Goal: Find specific page/section: Find specific page/section

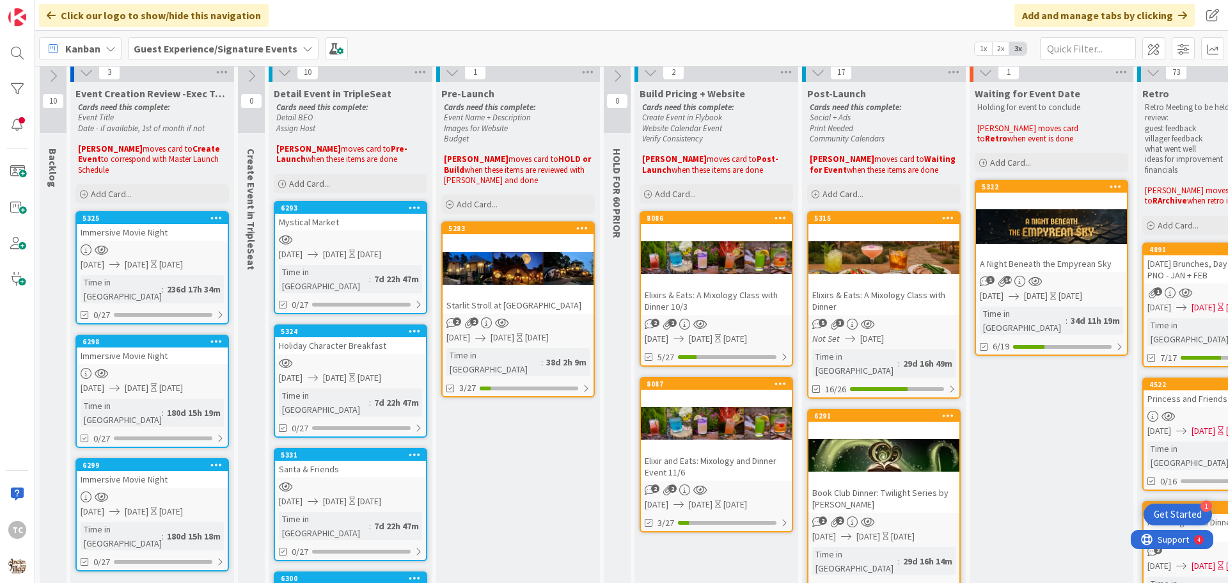
click at [693, 291] on div "Elixirs & Eats: A Mixology Class with Dinner 10/3" at bounding box center [716, 300] width 151 height 28
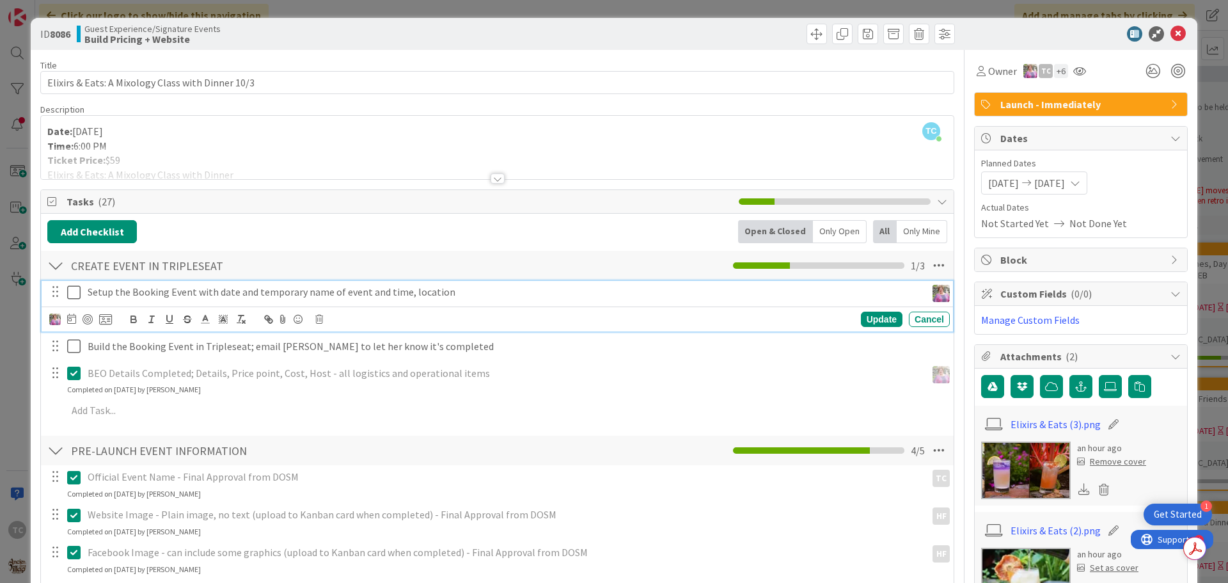
click at [74, 295] on icon at bounding box center [76, 292] width 19 height 15
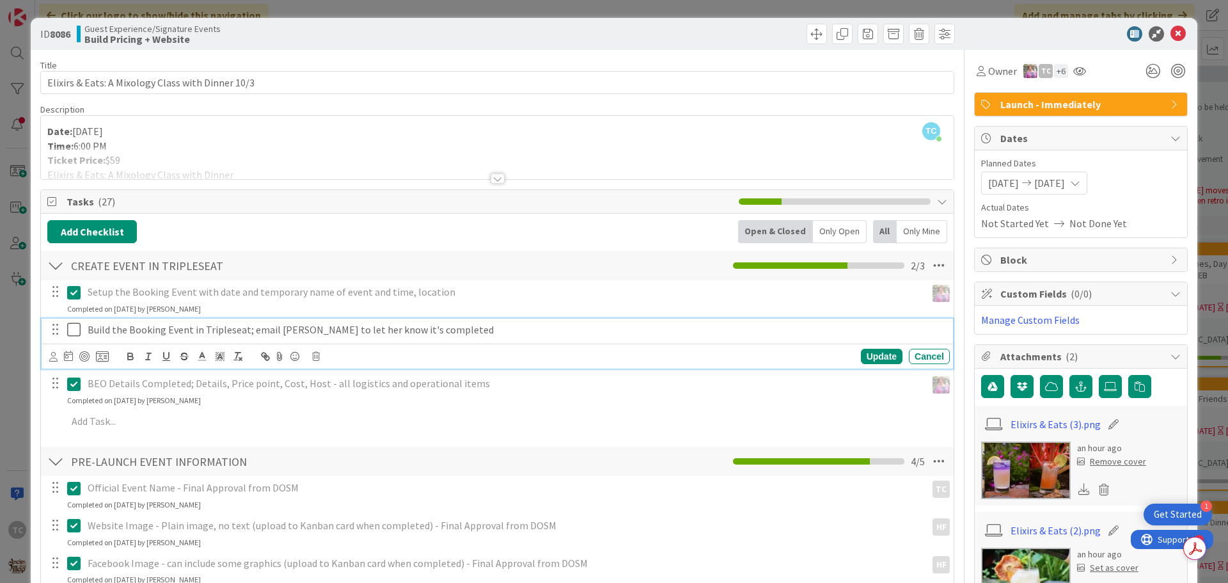
click at [74, 329] on icon at bounding box center [76, 329] width 19 height 15
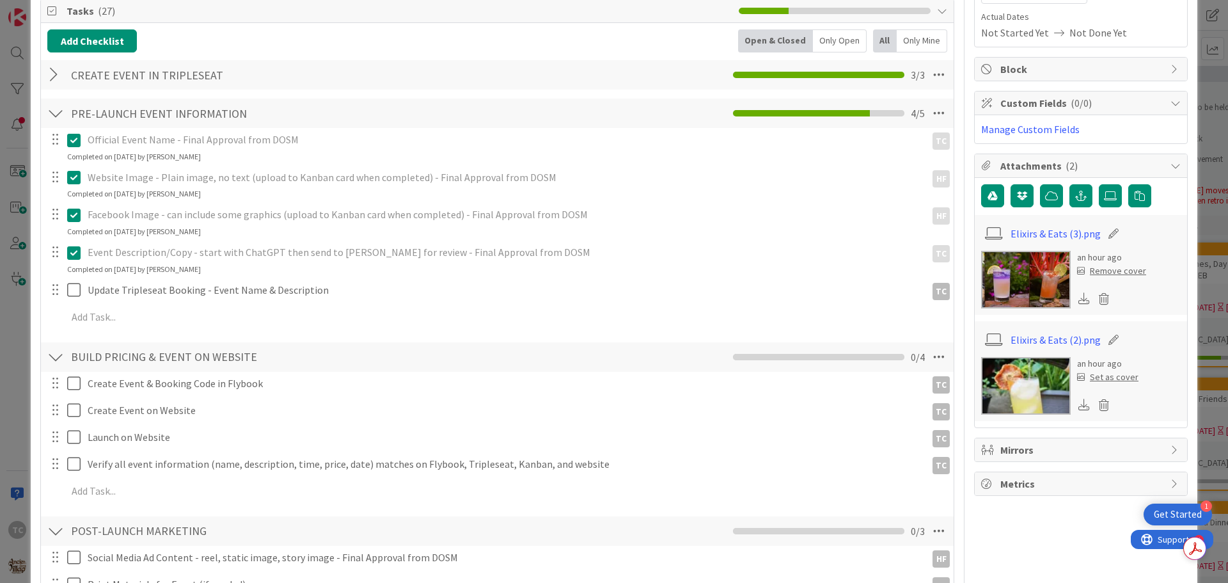
scroll to position [192, 0]
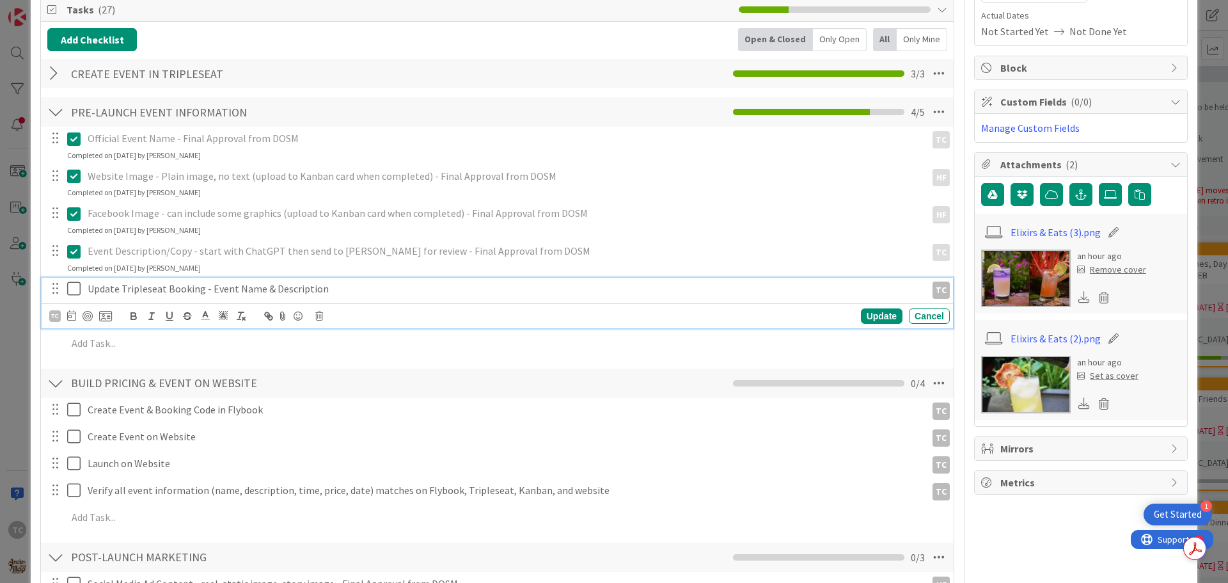
click at [77, 290] on icon at bounding box center [76, 288] width 19 height 15
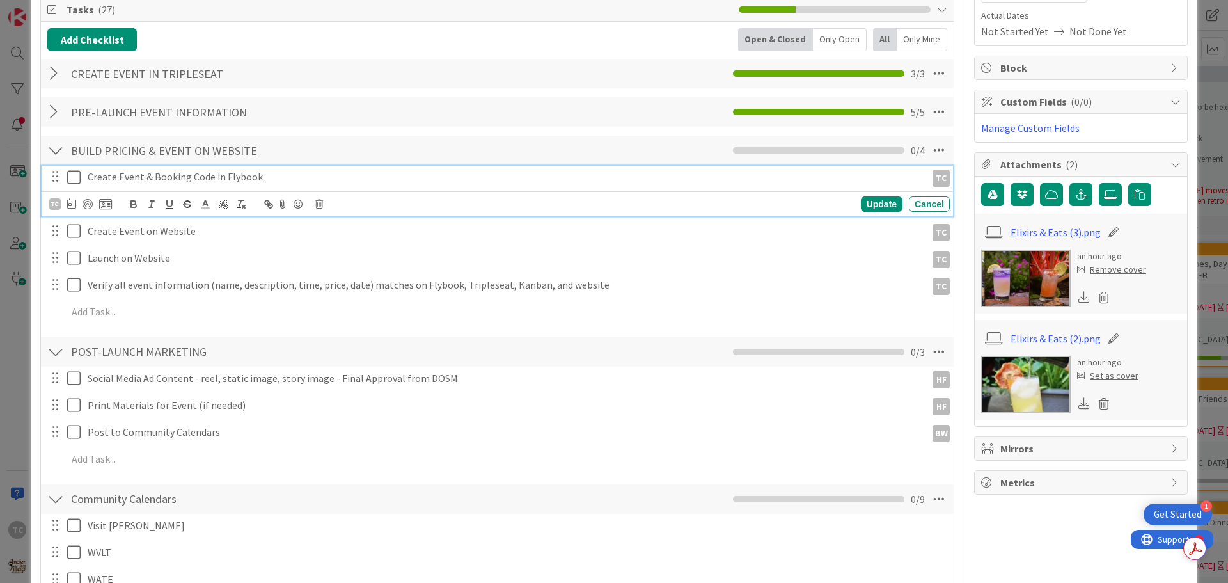
click at [77, 180] on icon at bounding box center [76, 176] width 19 height 15
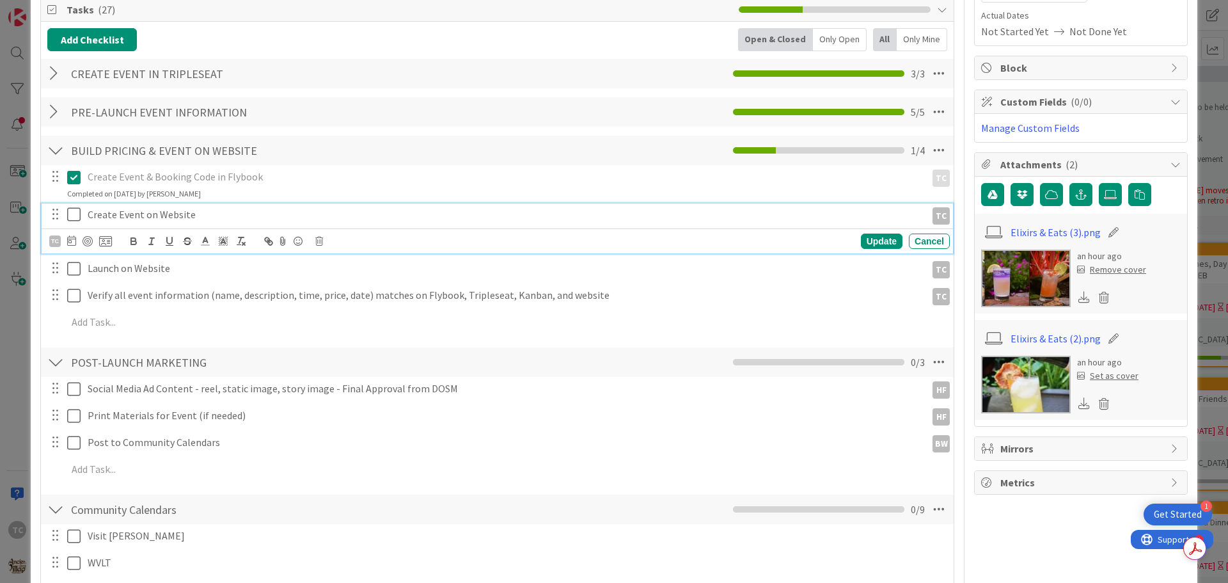
click at [75, 212] on icon at bounding box center [76, 214] width 19 height 15
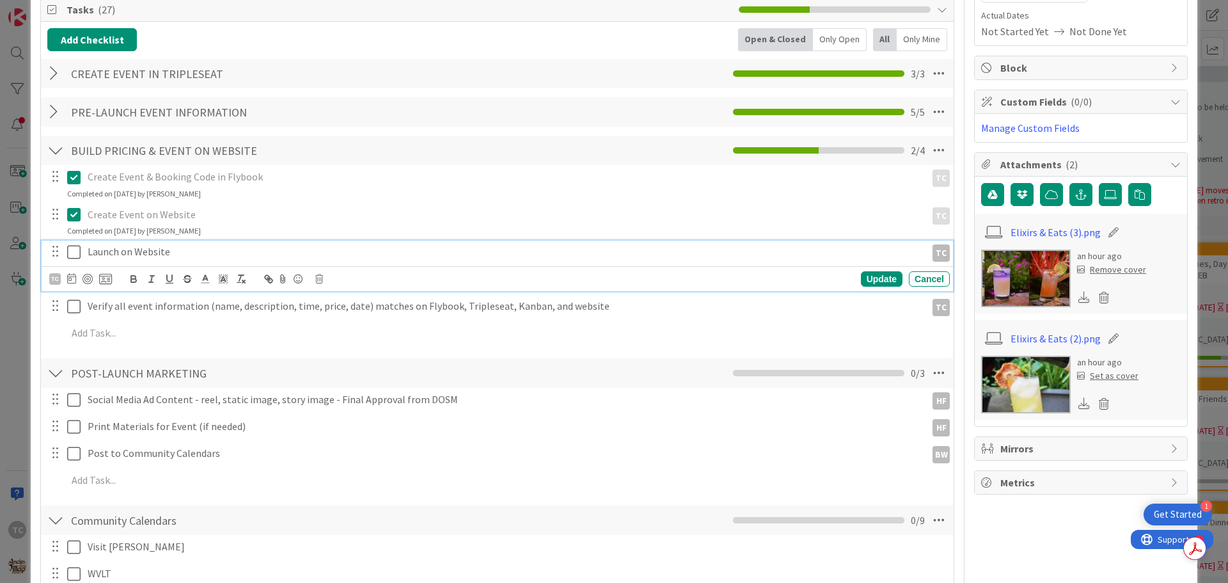
click at [75, 256] on icon at bounding box center [76, 251] width 19 height 15
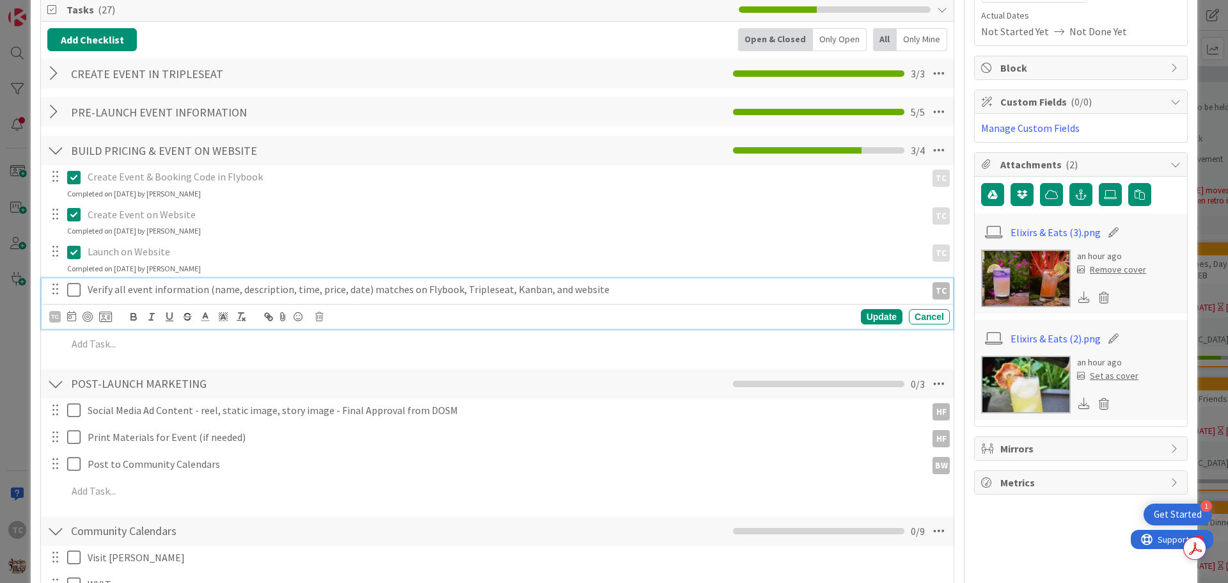
click at [77, 292] on icon at bounding box center [76, 289] width 19 height 15
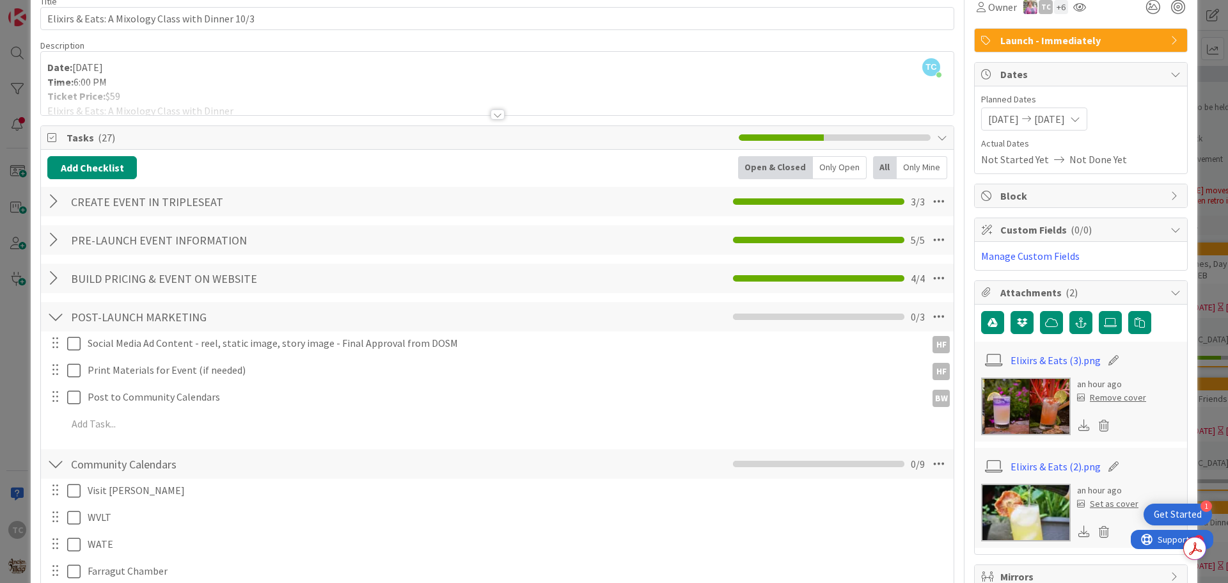
scroll to position [128, 0]
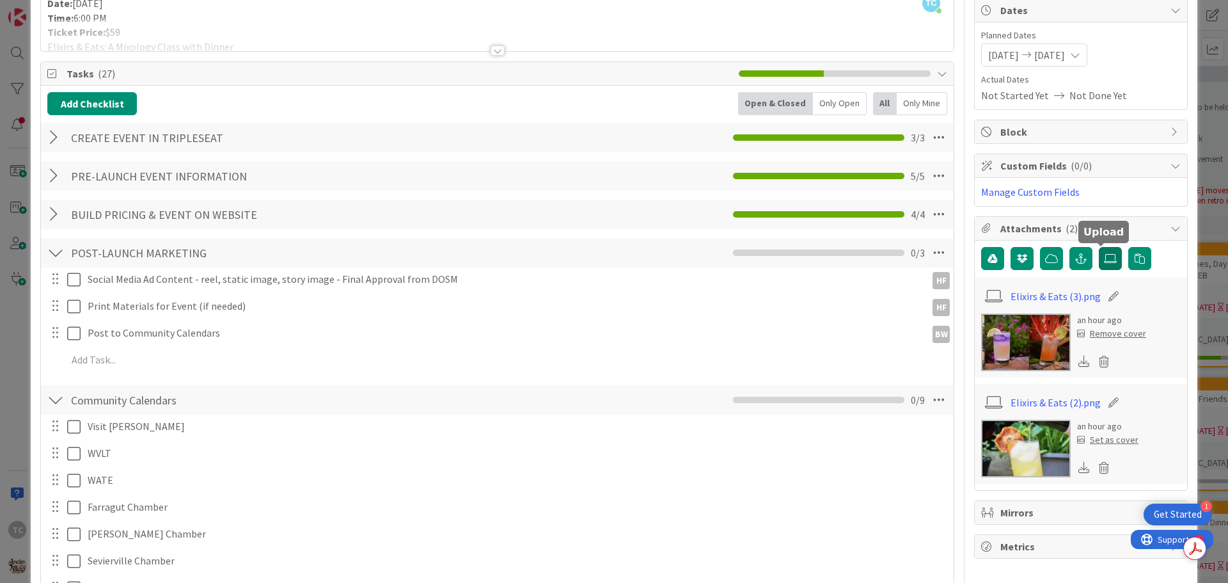
click at [1104, 261] on icon at bounding box center [1110, 258] width 13 height 10
click at [1099, 247] on input "file" at bounding box center [1099, 247] width 0 height 0
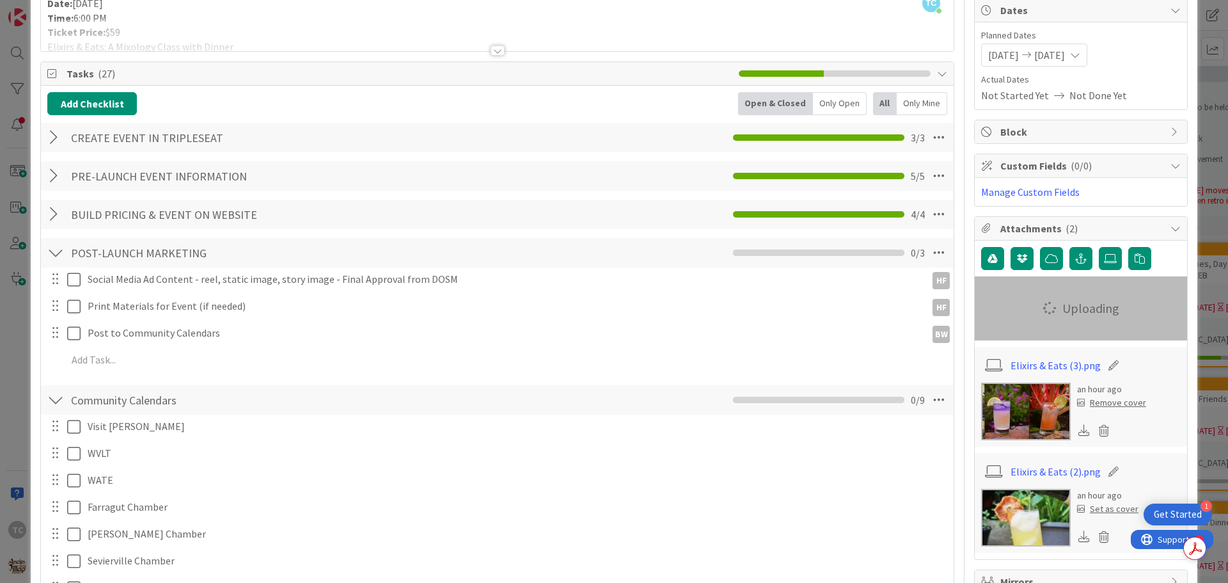
scroll to position [0, 0]
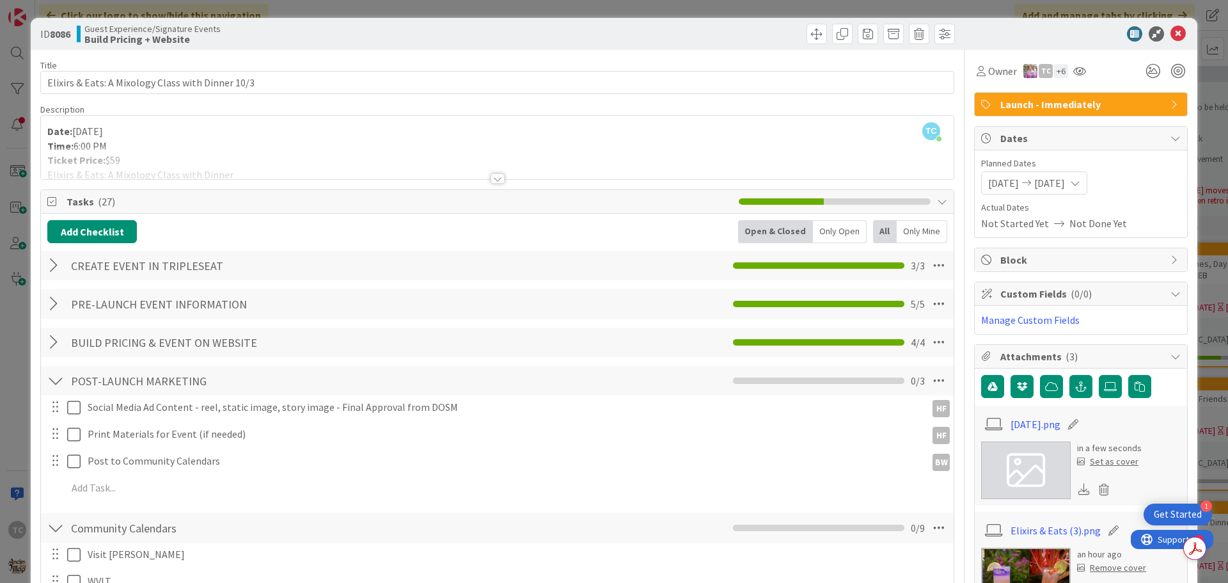
click at [671, 12] on div "ID 8086 Guest Experience/Signature Events Build Pricing + Website Title 49 / 12…" at bounding box center [614, 291] width 1228 height 583
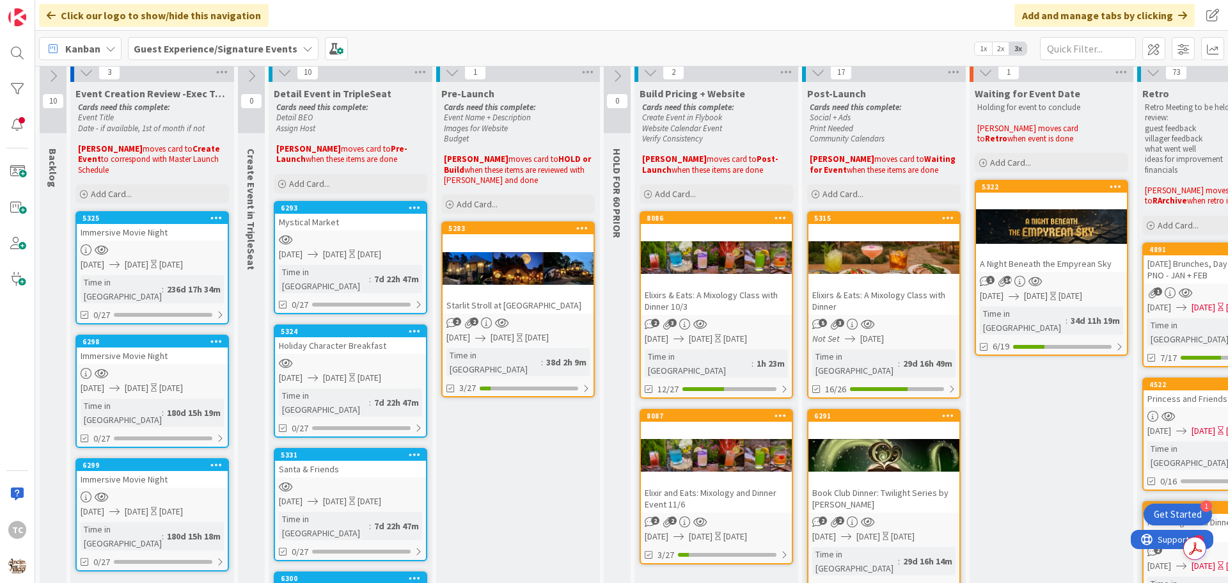
click at [693, 297] on div "Elixirs & Eats: A Mixology Class with Dinner 10/3" at bounding box center [716, 300] width 151 height 28
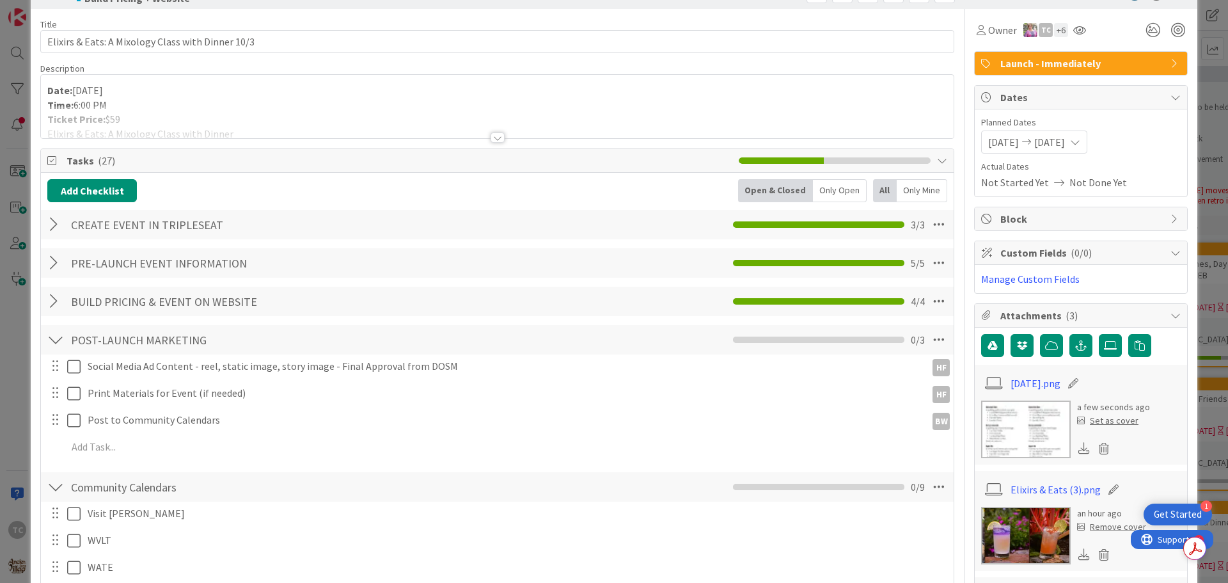
scroll to position [64, 0]
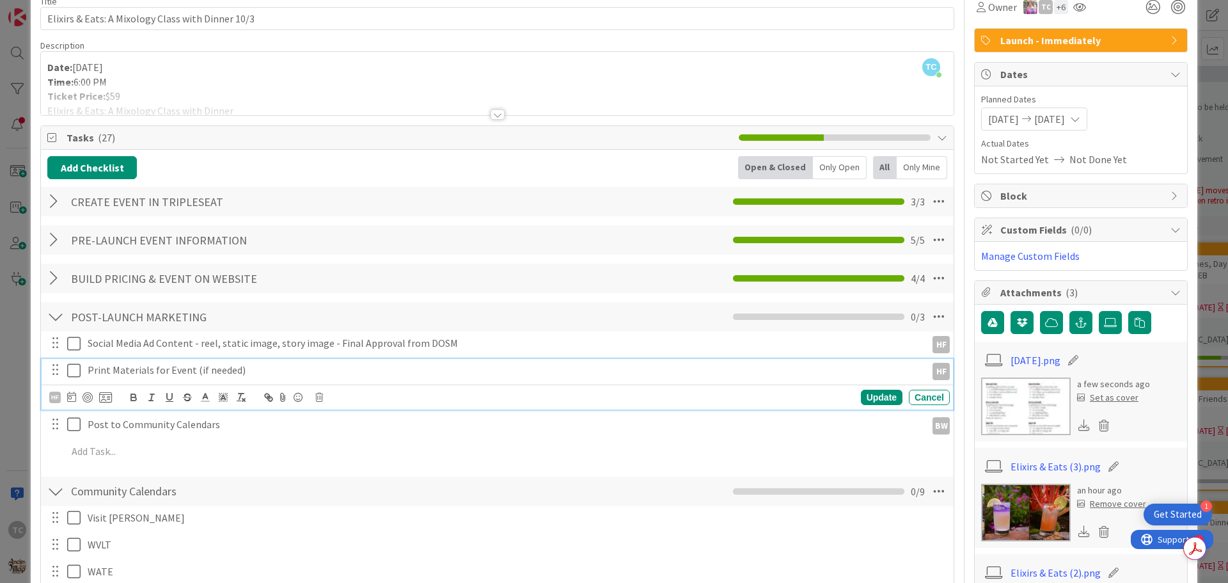
click at [70, 371] on icon at bounding box center [76, 370] width 19 height 15
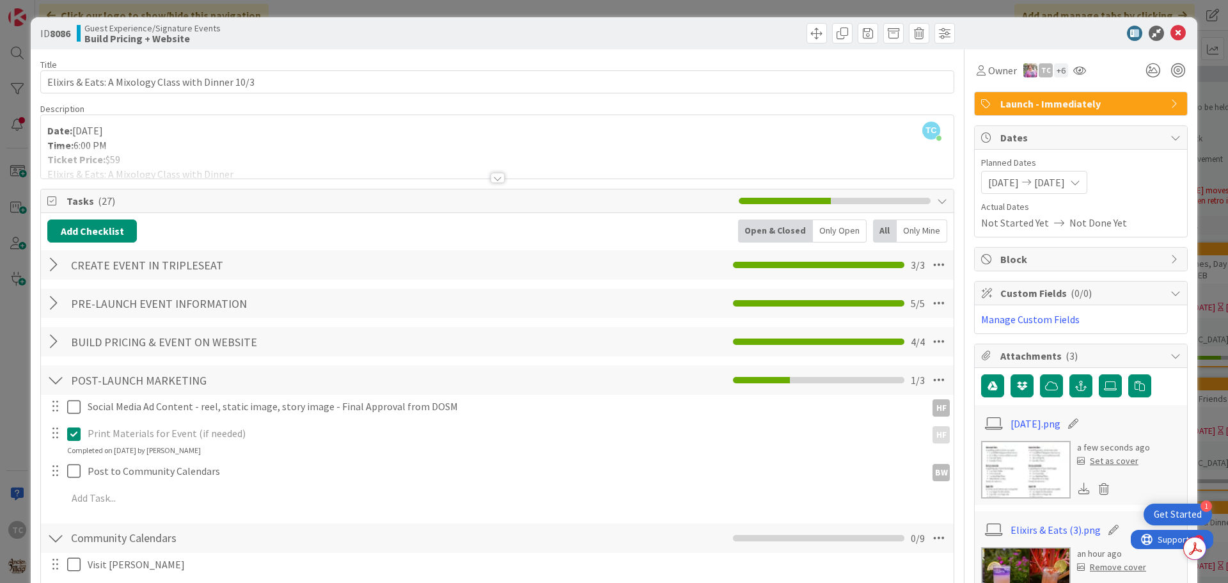
scroll to position [0, 0]
click at [530, 15] on div "ID 8086 Guest Experience/Signature Events Build Pricing + Website Title 49 / 12…" at bounding box center [614, 291] width 1228 height 583
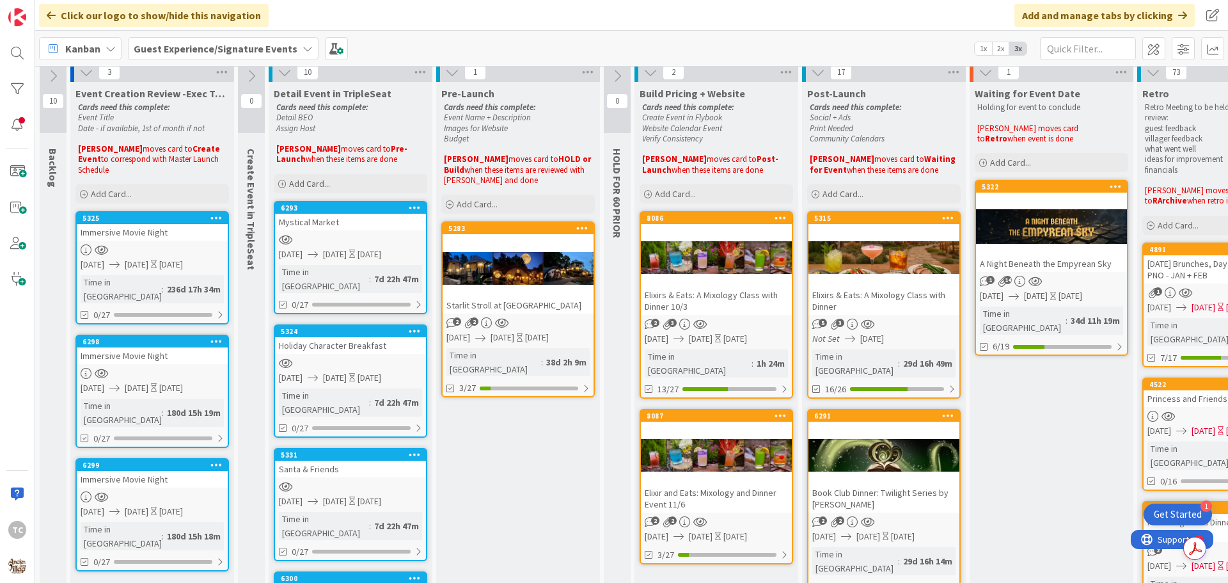
click at [697, 484] on div "Elixir and Eats: Mixology and Dinner Event 11/6" at bounding box center [716, 498] width 151 height 28
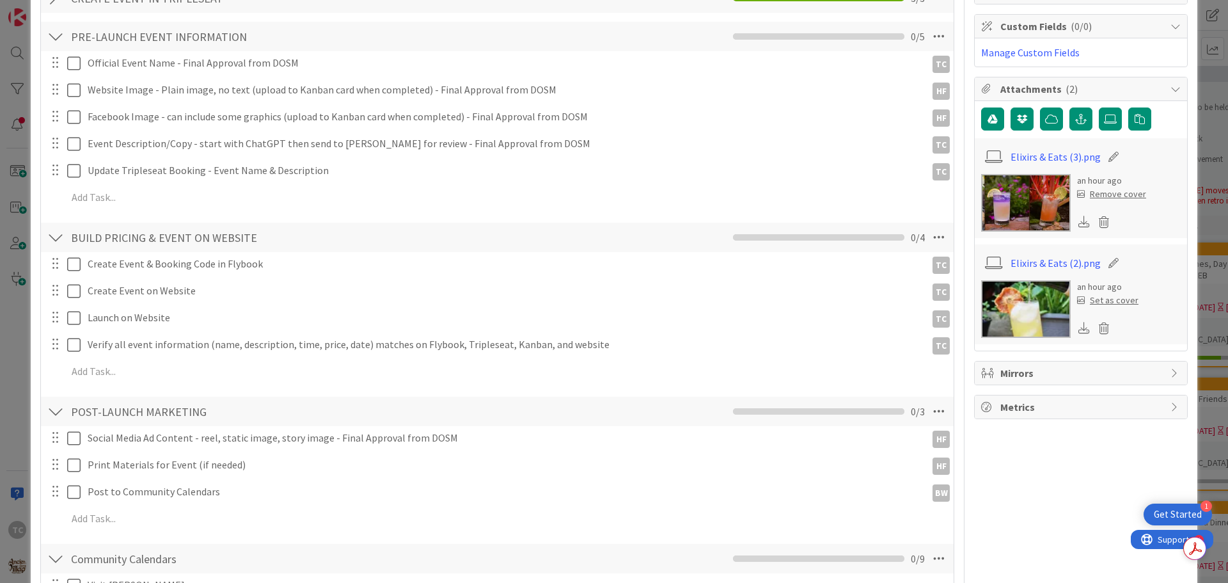
scroll to position [192, 0]
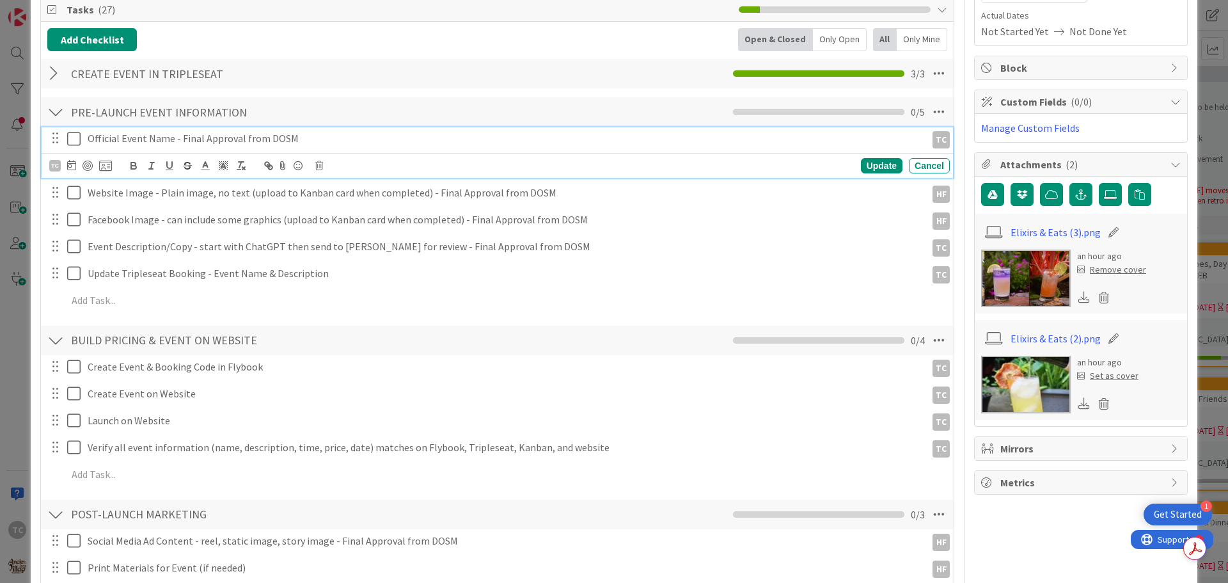
click at [72, 139] on icon at bounding box center [76, 138] width 19 height 15
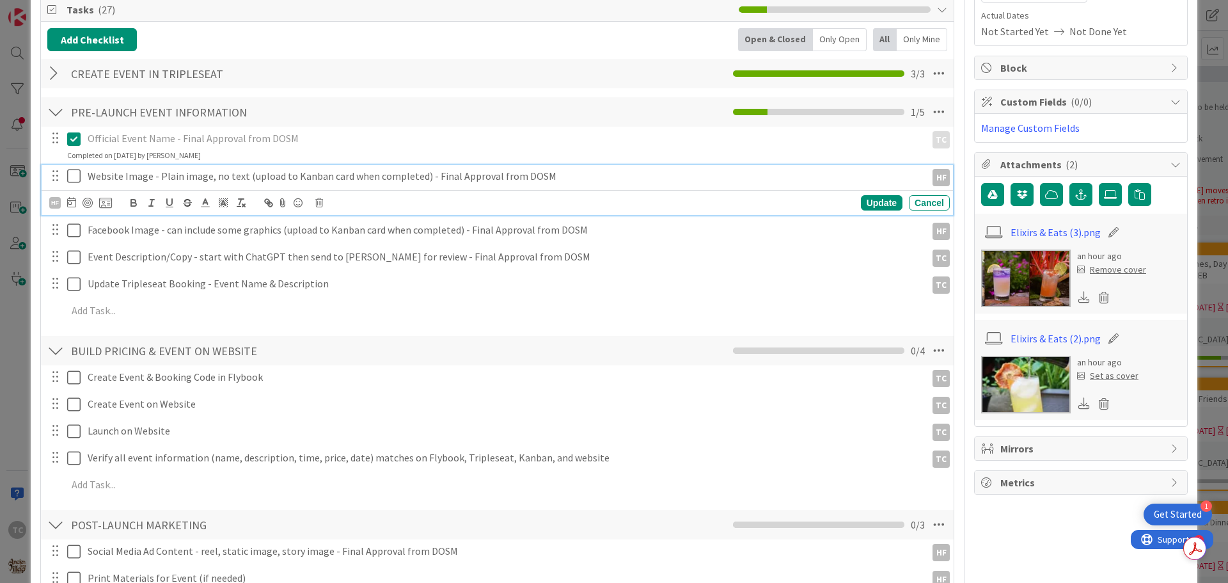
click at [70, 176] on icon at bounding box center [76, 175] width 19 height 15
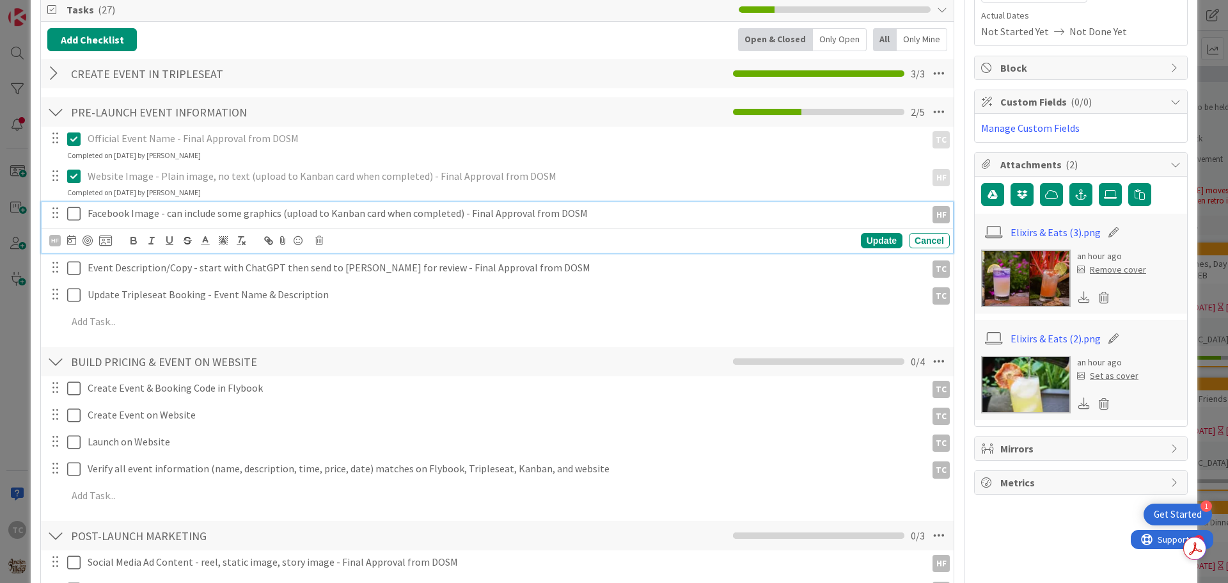
click at [72, 214] on icon at bounding box center [76, 213] width 19 height 15
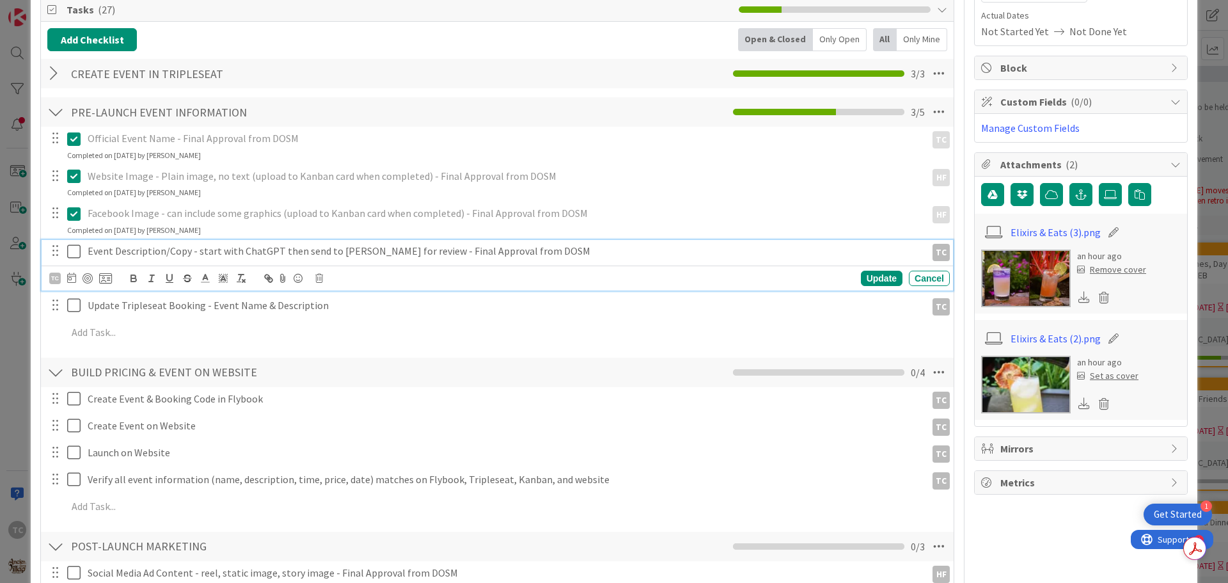
click at [76, 251] on icon at bounding box center [76, 251] width 19 height 15
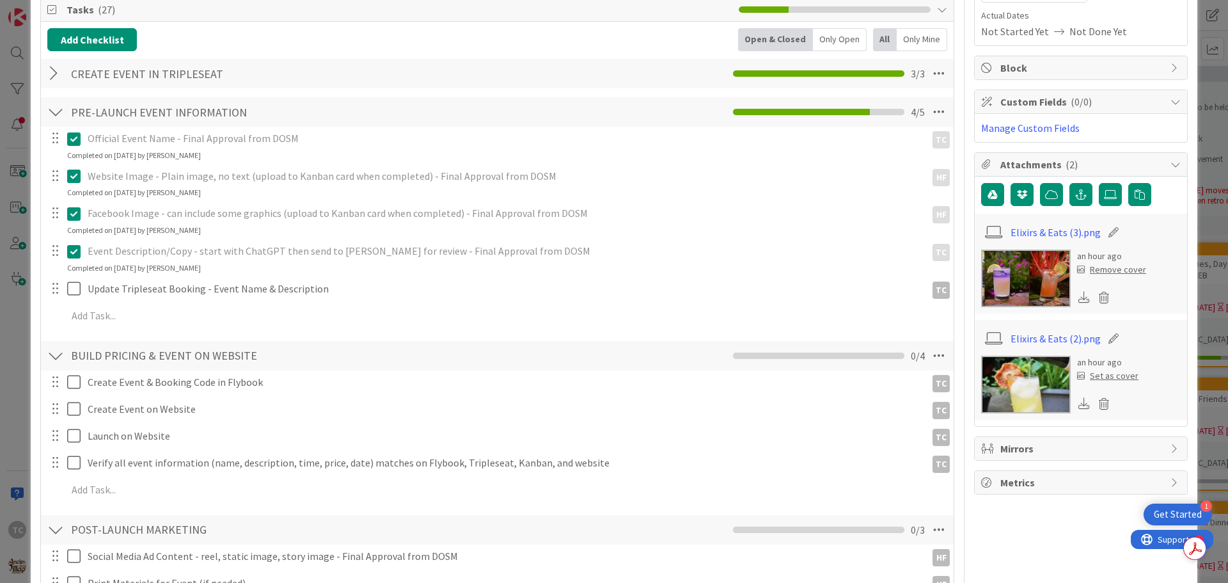
click at [67, 284] on div at bounding box center [65, 289] width 36 height 22
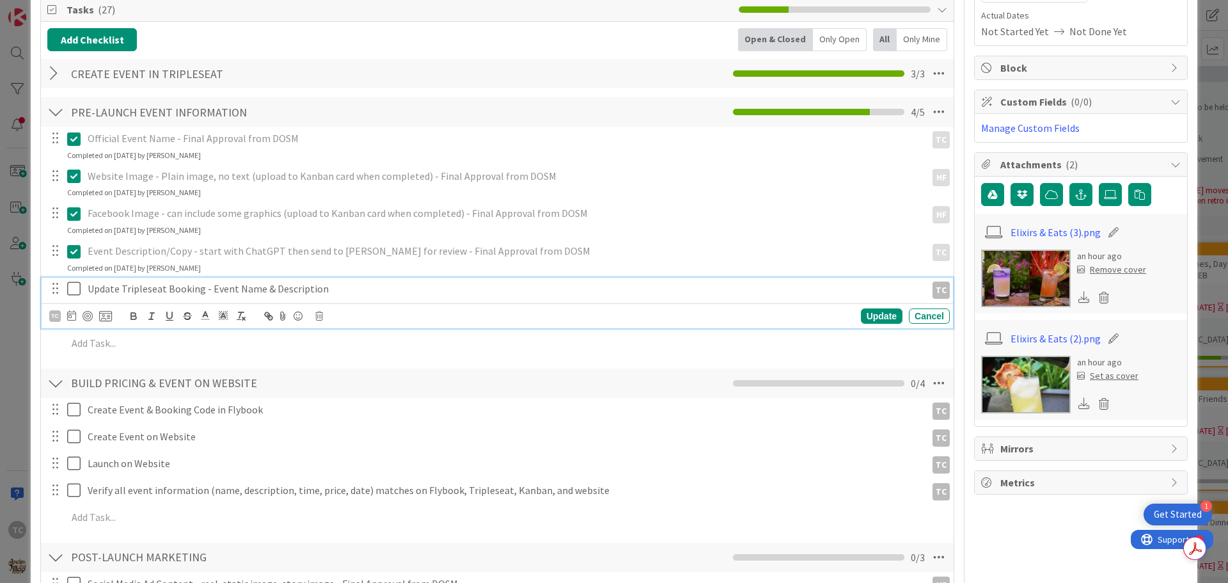
click at [76, 290] on icon at bounding box center [76, 288] width 19 height 15
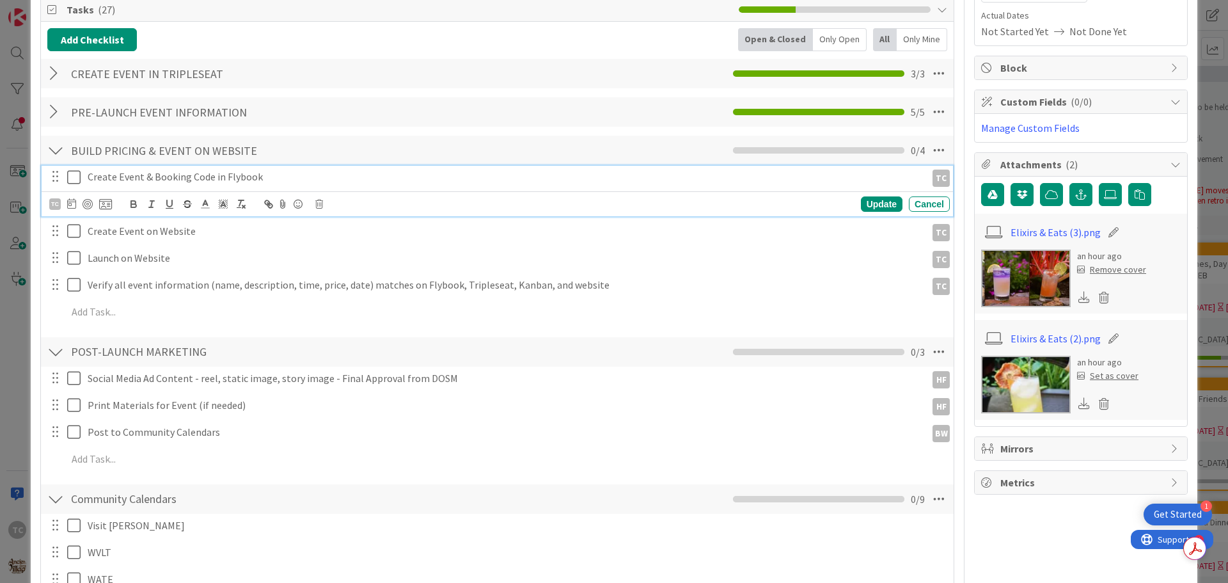
click at [77, 181] on icon at bounding box center [76, 176] width 19 height 15
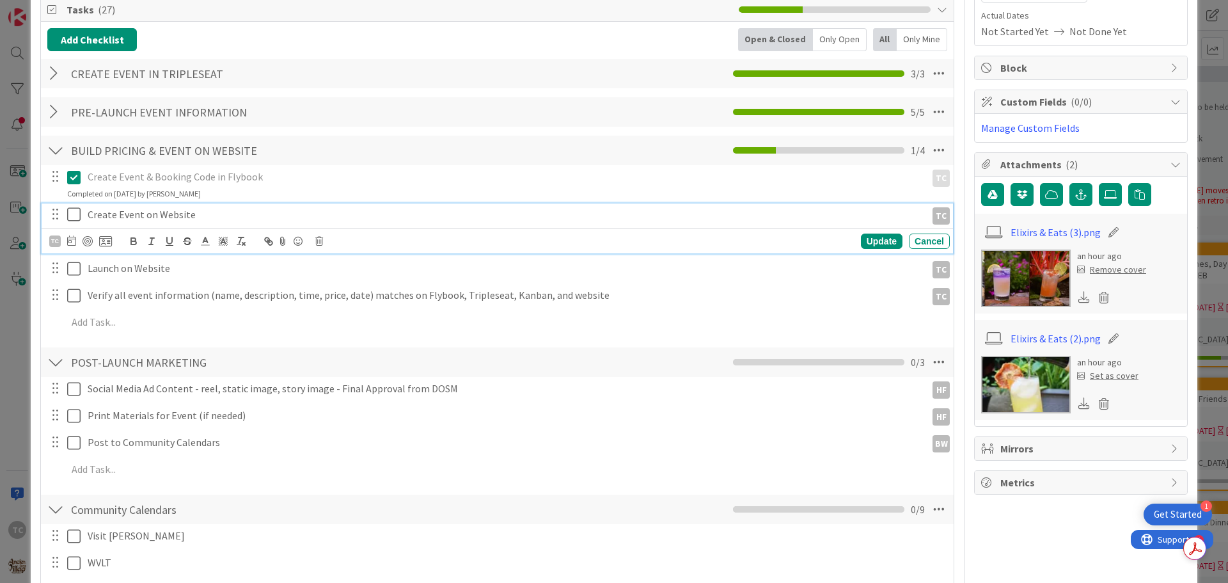
click at [78, 213] on icon at bounding box center [76, 214] width 19 height 15
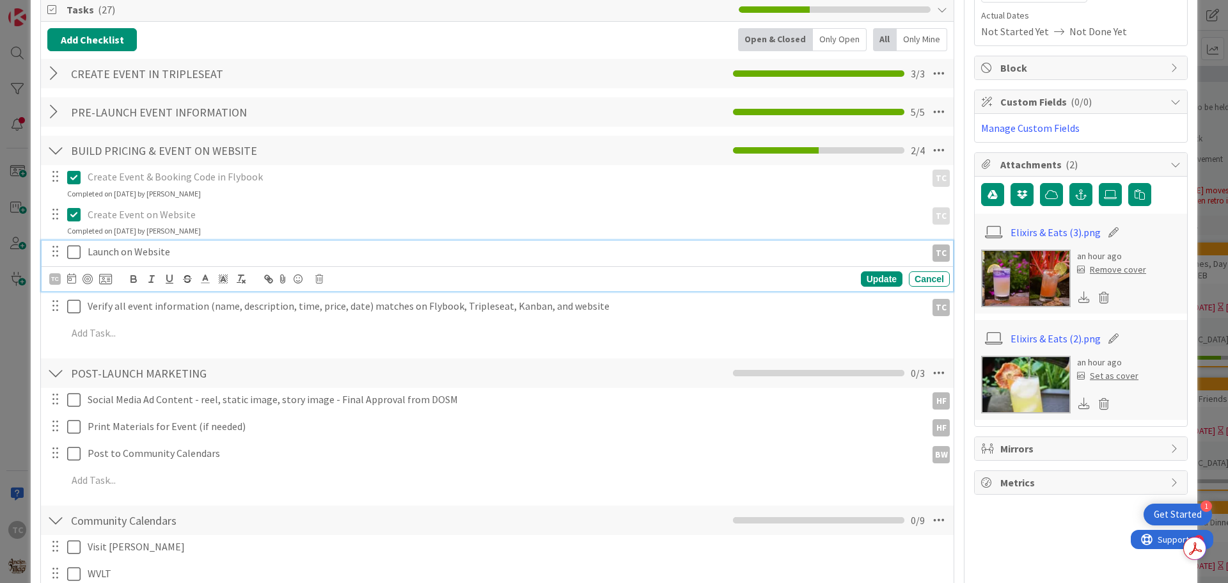
click at [75, 252] on icon at bounding box center [76, 251] width 19 height 15
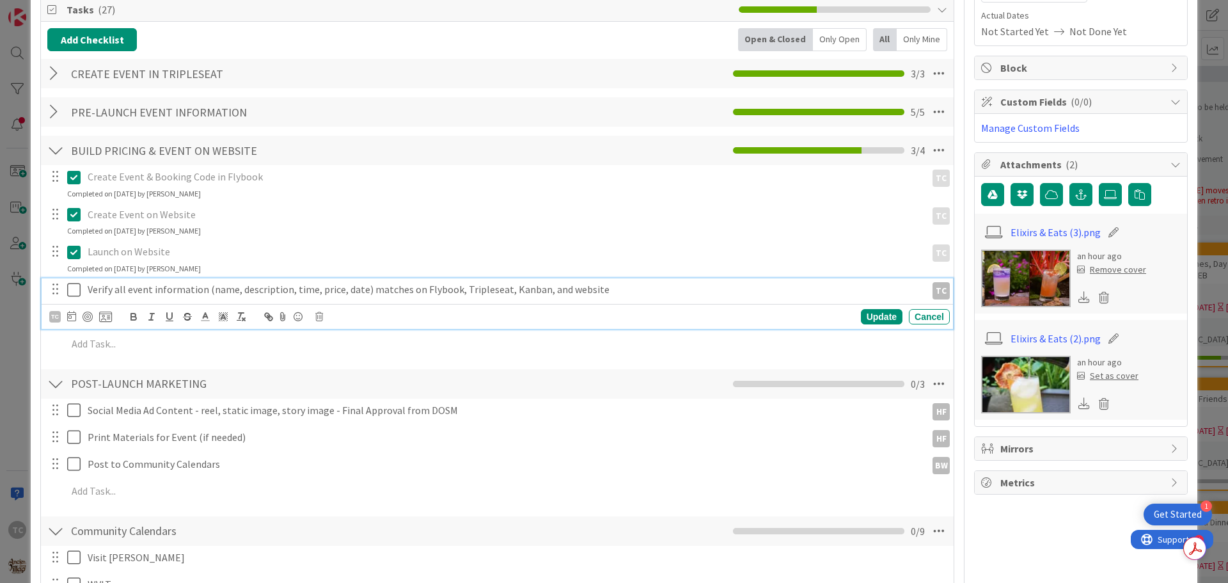
click at [70, 290] on icon at bounding box center [76, 289] width 19 height 15
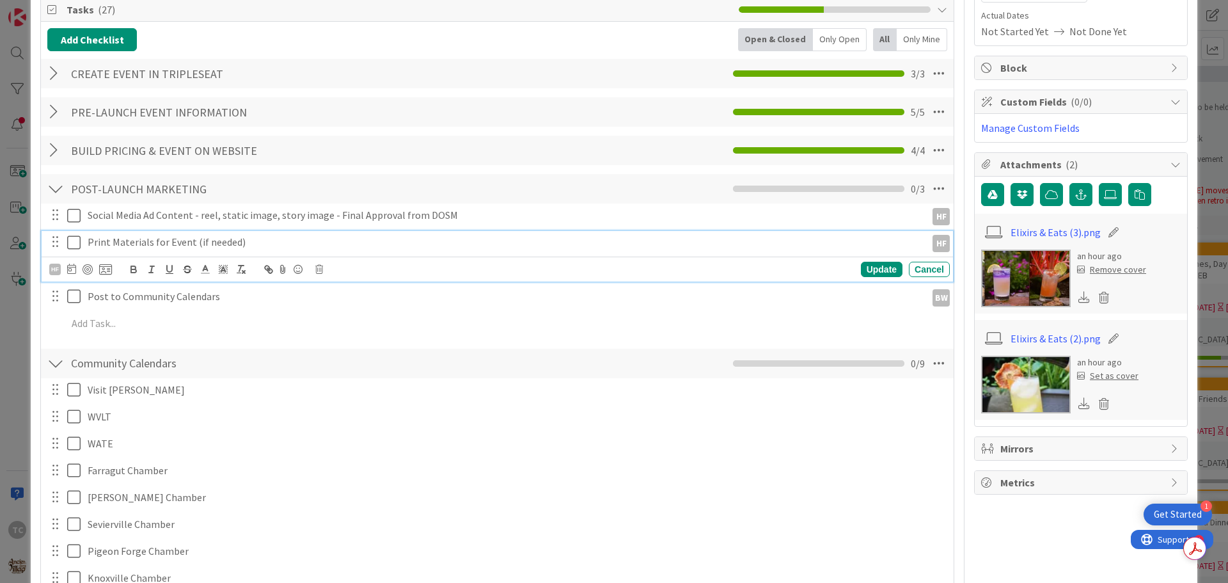
click at [74, 247] on icon at bounding box center [76, 242] width 19 height 15
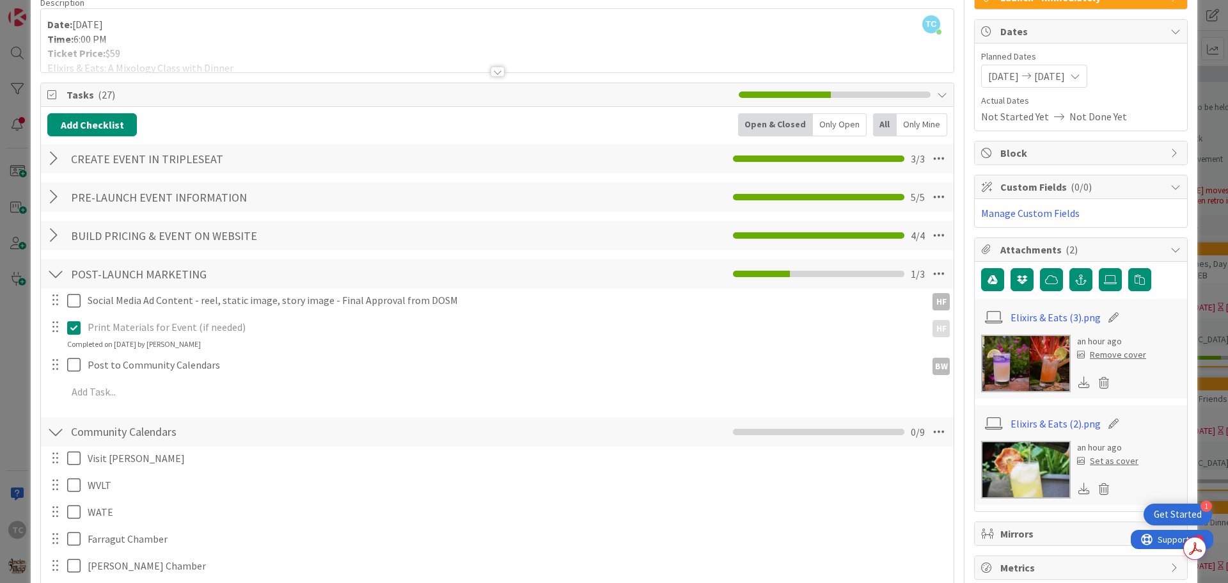
scroll to position [0, 0]
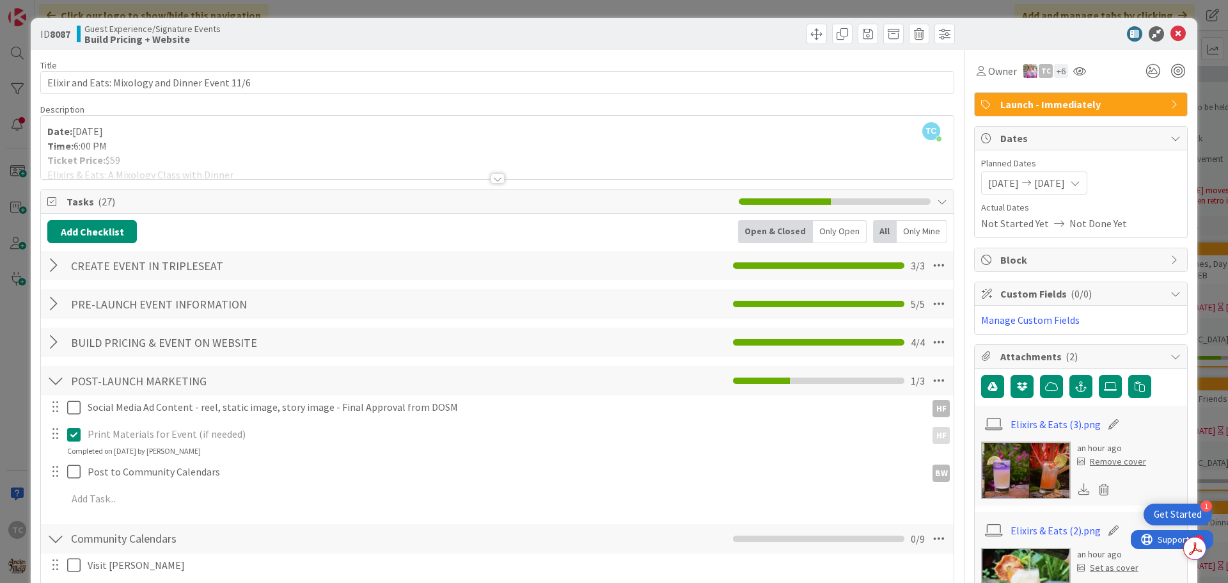
click at [580, 12] on div "ID 8087 Guest Experience/Signature Events Build Pricing + Website Title 47 / 12…" at bounding box center [614, 291] width 1228 height 583
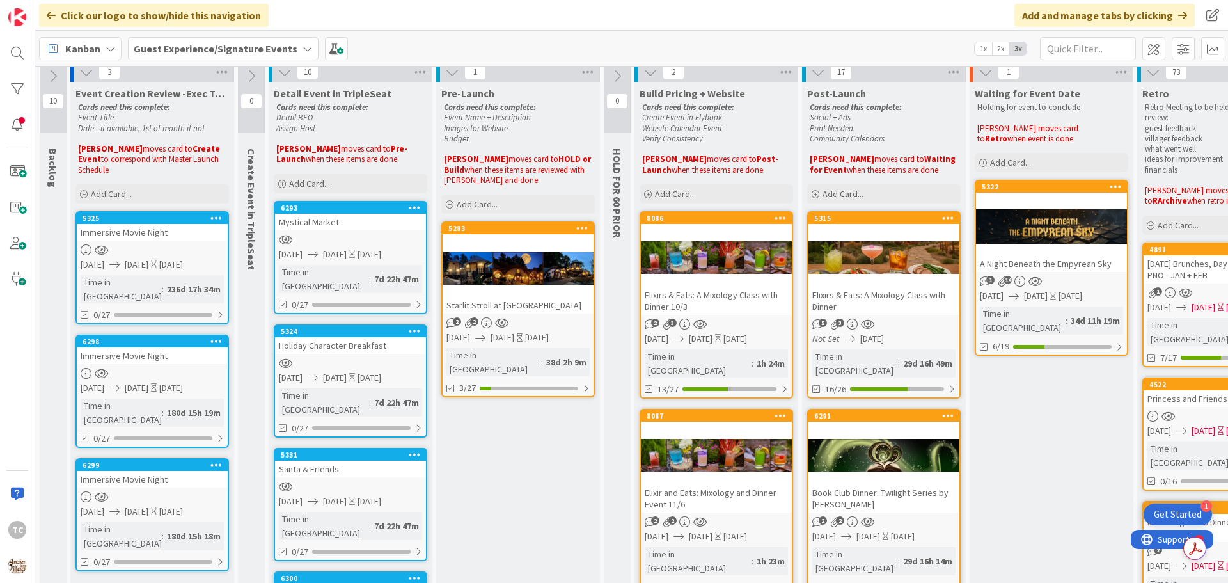
click at [749, 456] on div at bounding box center [716, 455] width 151 height 58
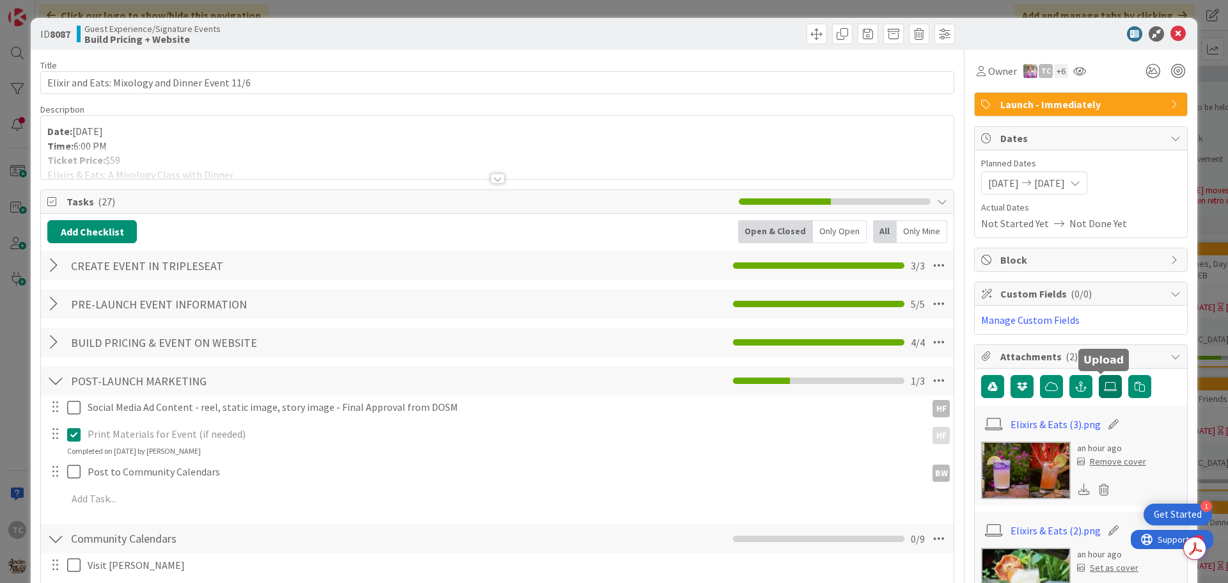
click at [1104, 386] on icon at bounding box center [1110, 386] width 13 height 10
click at [1099, 375] on input "file" at bounding box center [1099, 375] width 0 height 0
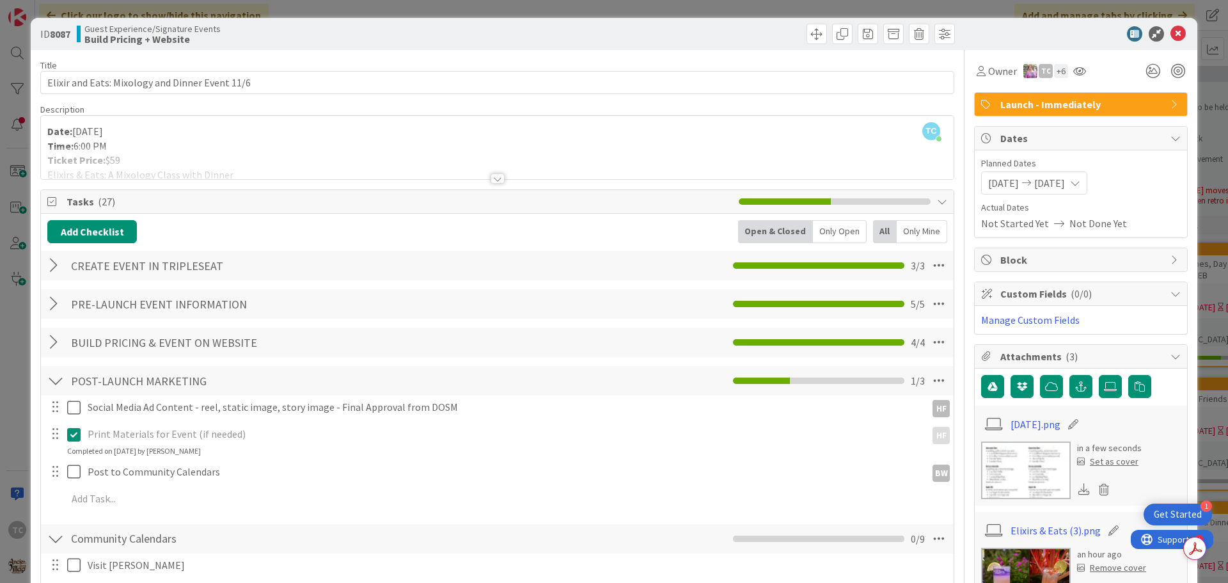
click at [452, 12] on div "ID 8087 Guest Experience/Signature Events Build Pricing + Website Title 47 / 12…" at bounding box center [614, 291] width 1228 height 583
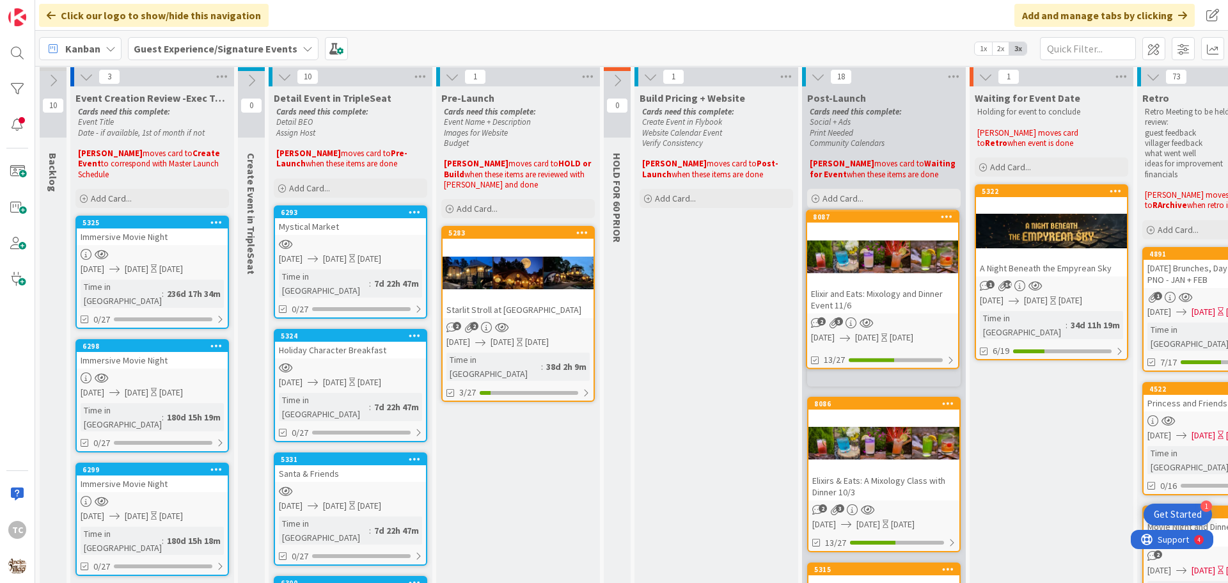
scroll to position [1, 0]
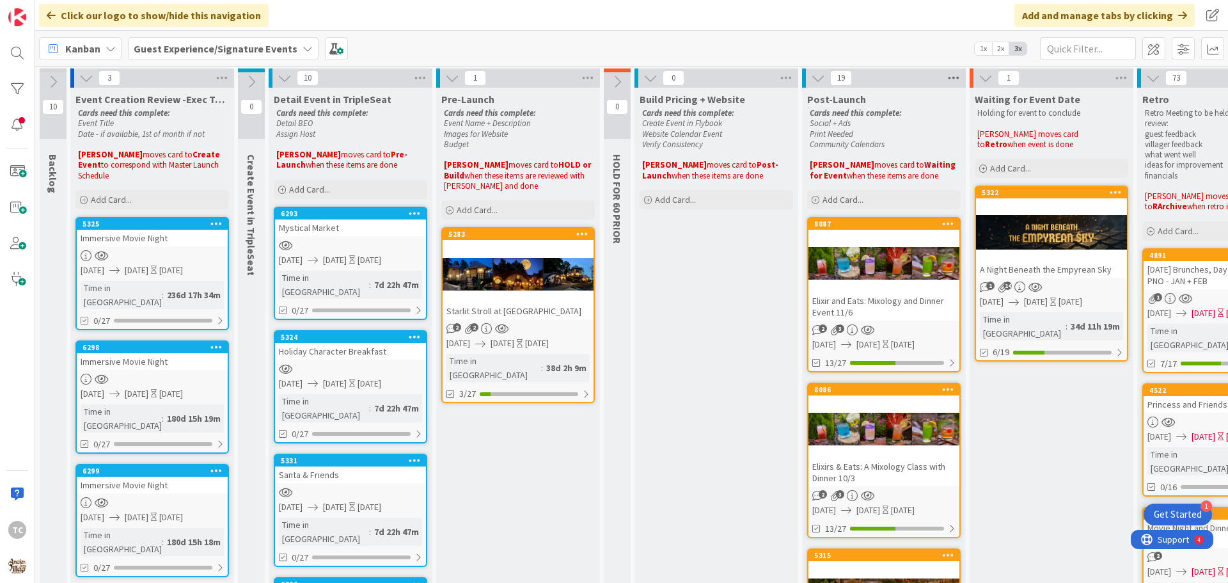
click at [959, 81] on icon at bounding box center [953, 77] width 17 height 19
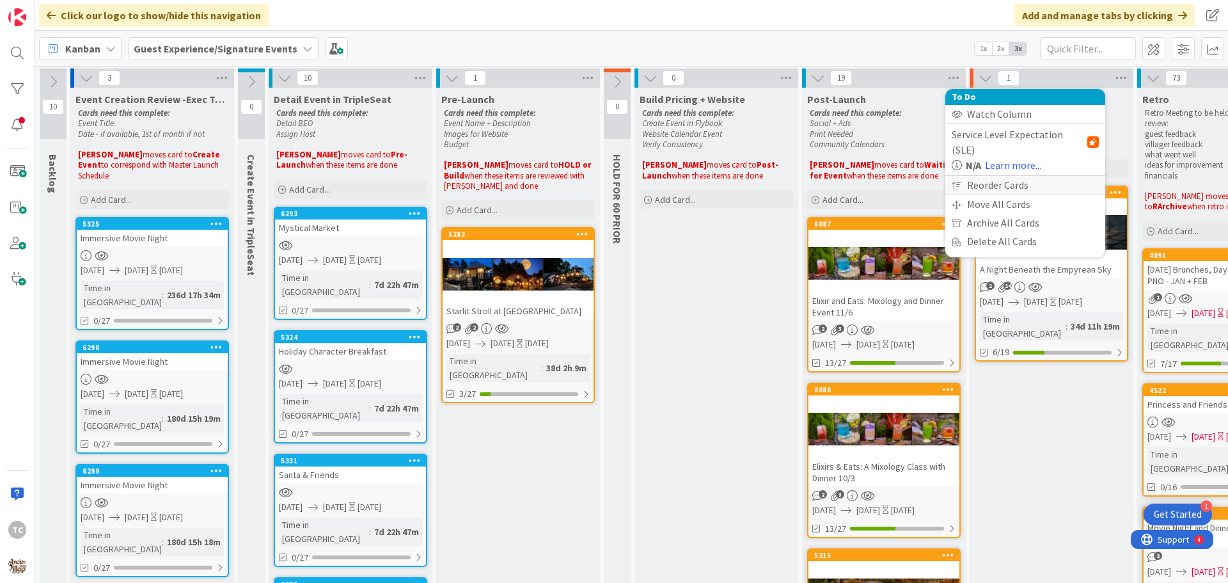
click at [967, 176] on div "Reorder Cards" at bounding box center [1025, 185] width 160 height 19
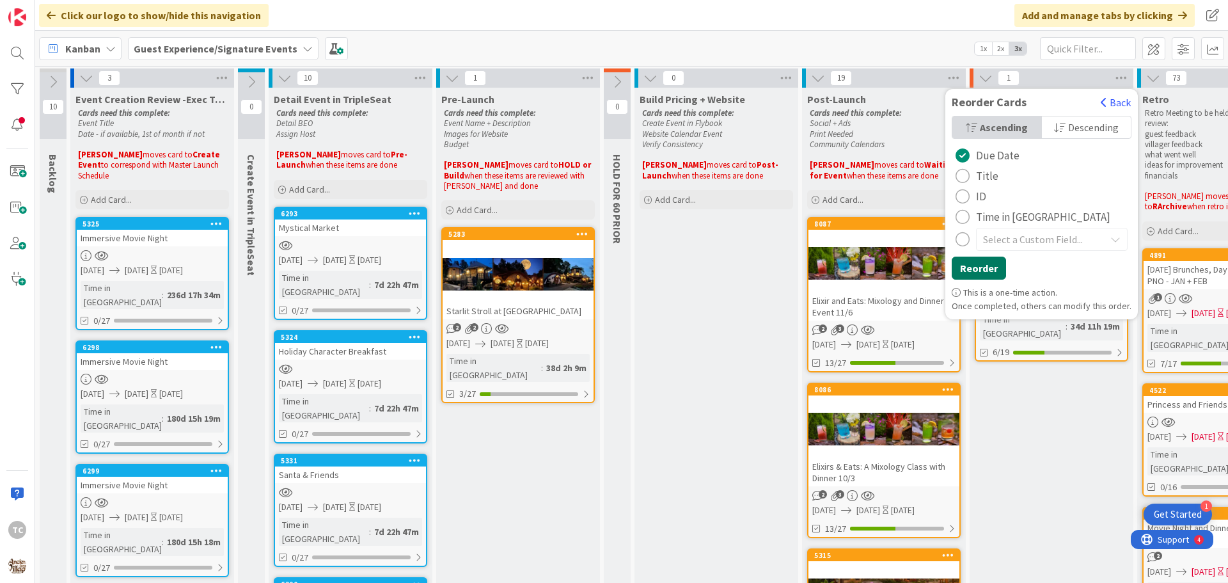
click at [957, 258] on button "Reorder" at bounding box center [978, 267] width 54 height 23
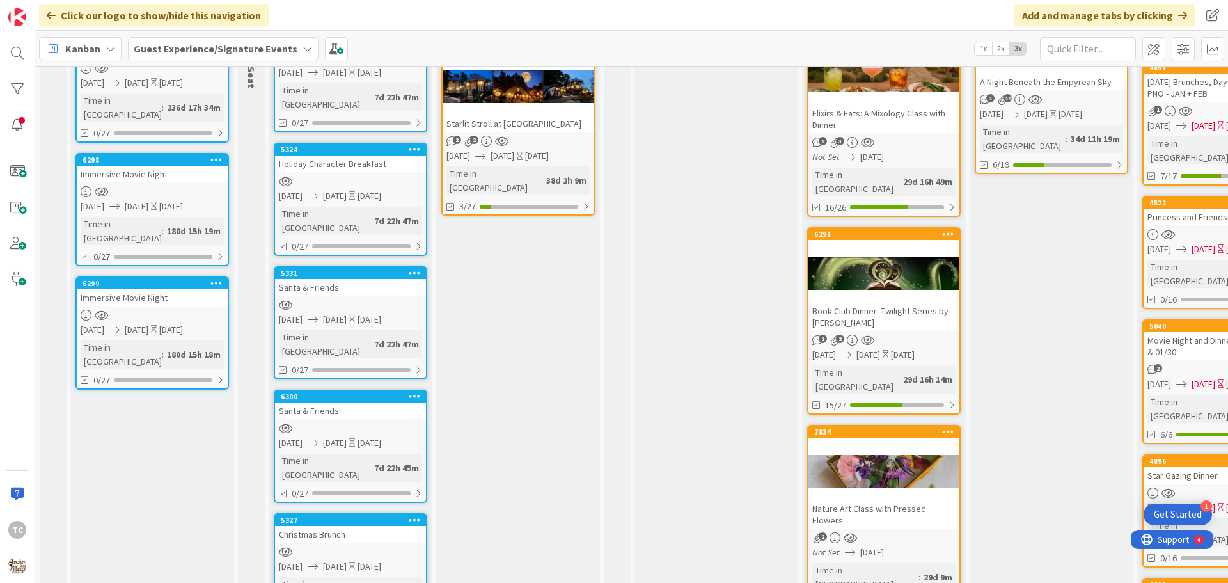
scroll to position [0, 0]
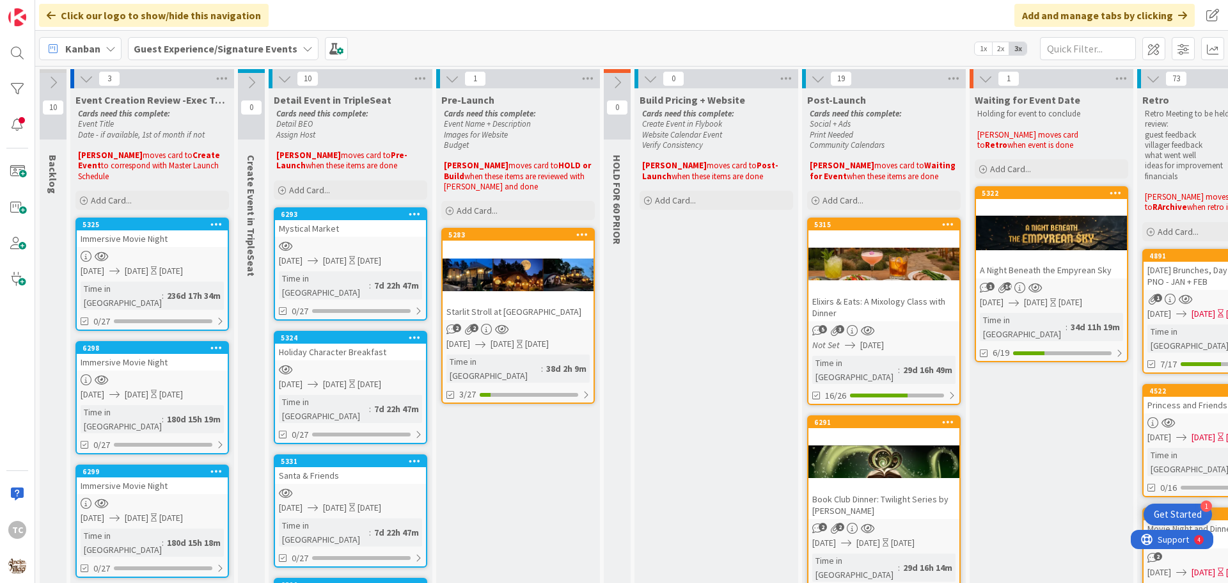
click at [860, 231] on div "5315 Elixirs & Eats: A Mixology Class with Dinner" at bounding box center [883, 270] width 151 height 102
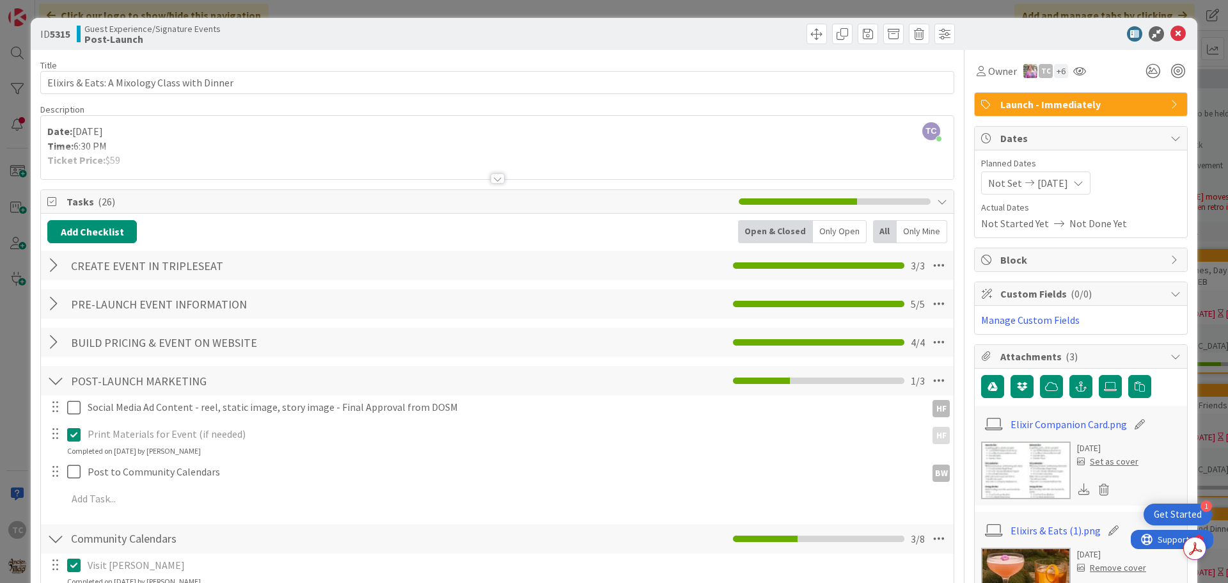
click at [714, 3] on div "ID 5315 Guest Experience/Signature Events Post-Launch Title 44 / 128 Elixirs & …" at bounding box center [614, 291] width 1228 height 583
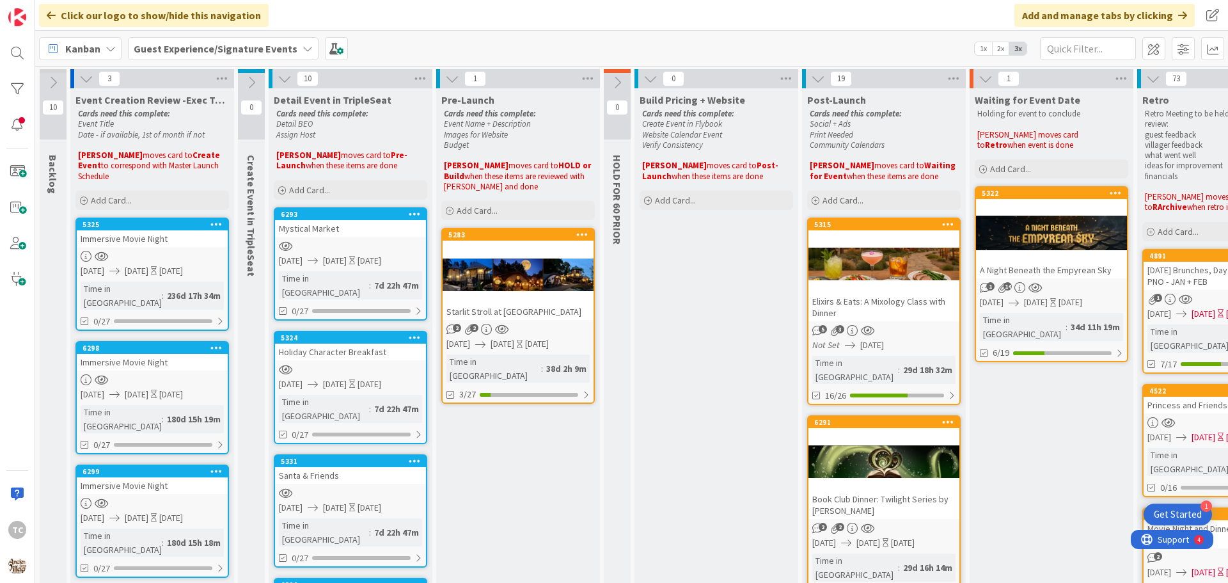
click at [708, 35] on div "Kanban Guest Experience/Signature Events 1x 2x 3x" at bounding box center [631, 48] width 1193 height 35
